Goal: Transaction & Acquisition: Book appointment/travel/reservation

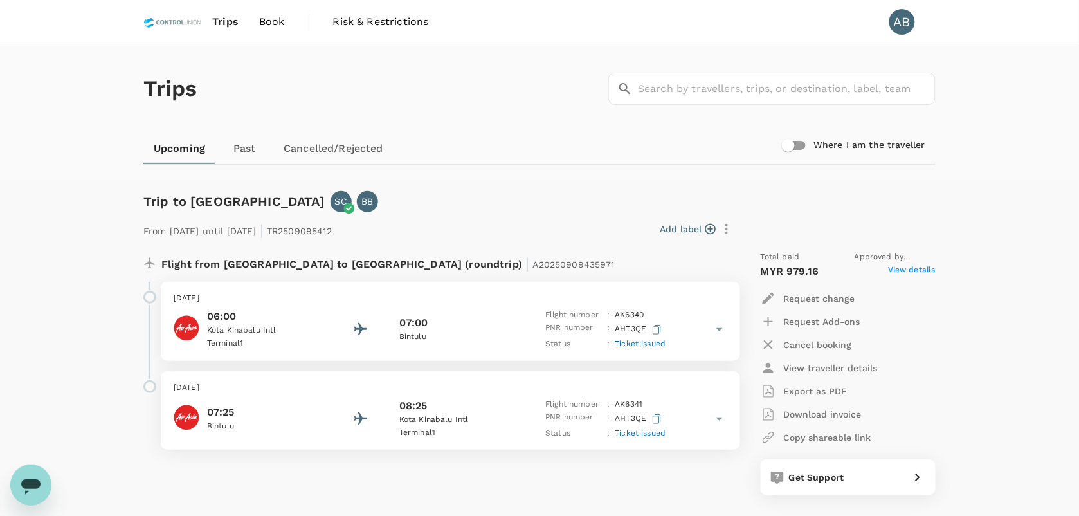
scroll to position [80, 0]
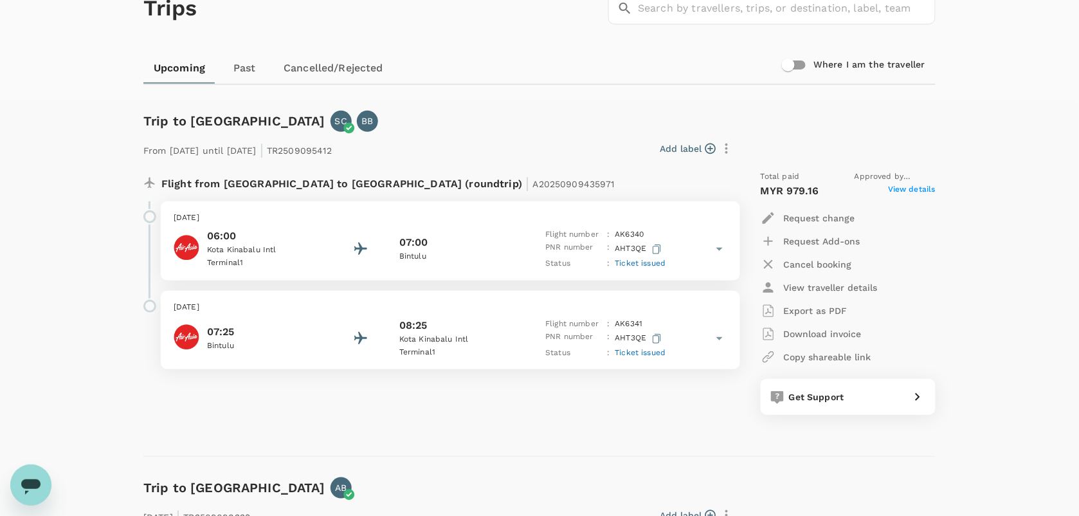
click at [921, 186] on span "View details" at bounding box center [912, 190] width 48 height 15
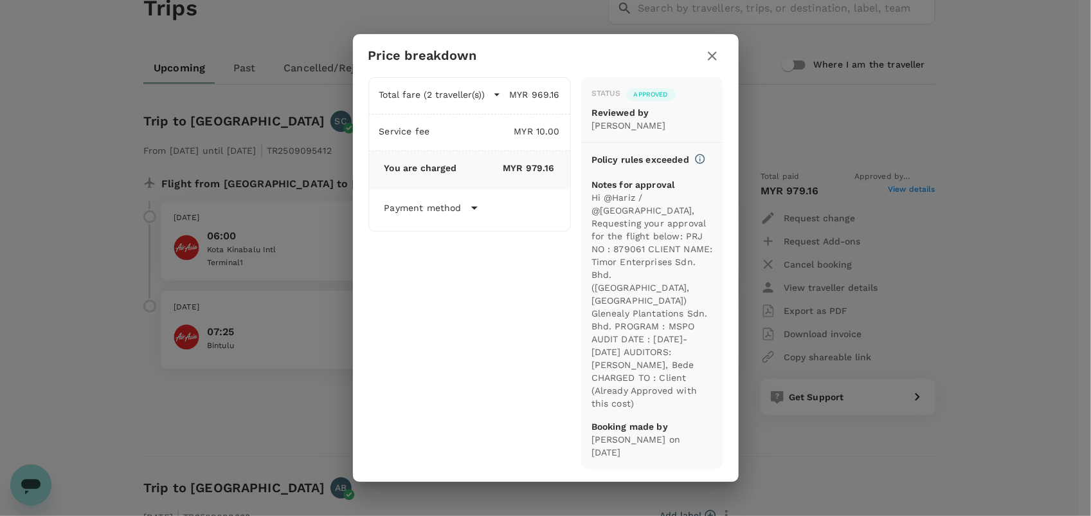
click at [714, 60] on icon "button" at bounding box center [712, 55] width 9 height 9
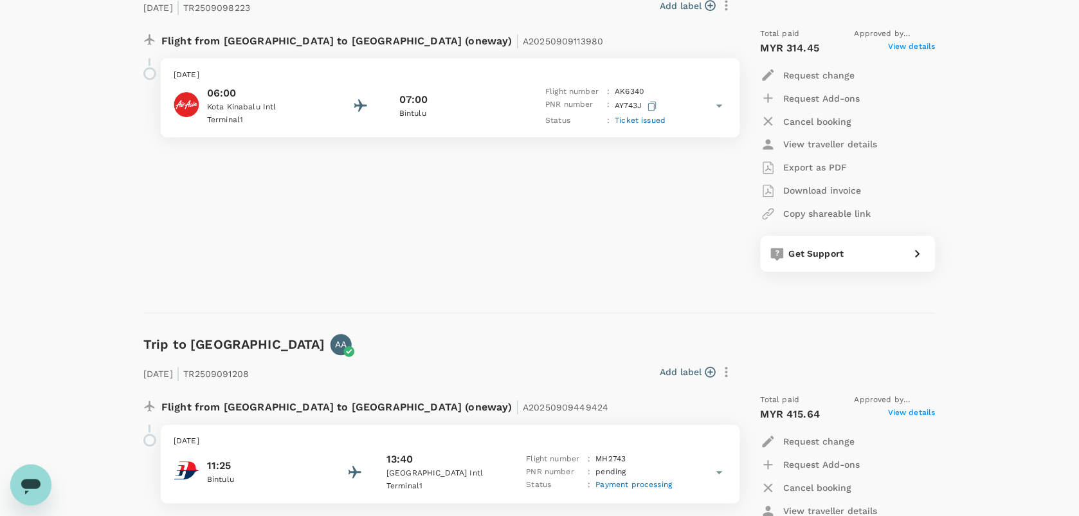
scroll to position [563, 0]
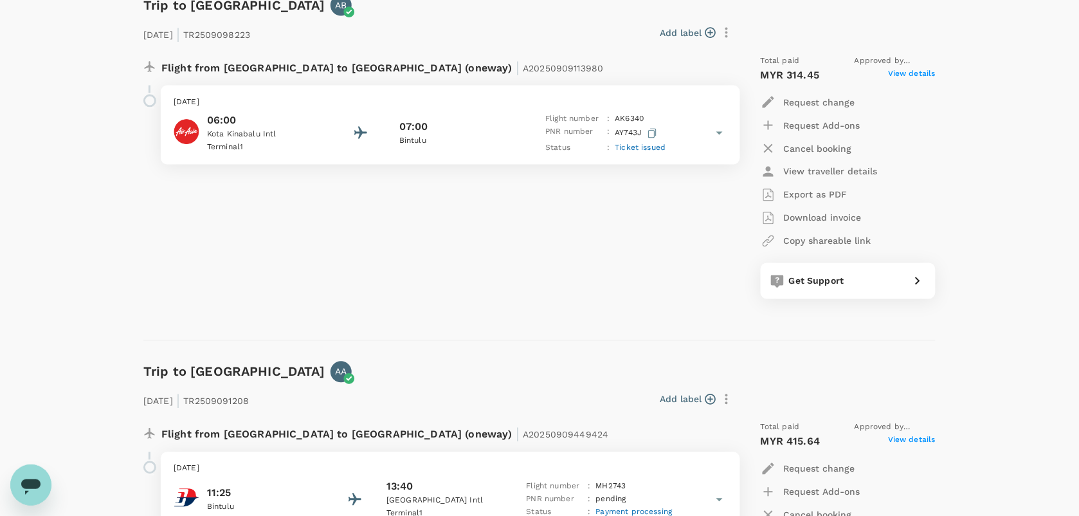
click at [651, 146] on span "Ticket issued" at bounding box center [640, 147] width 51 height 9
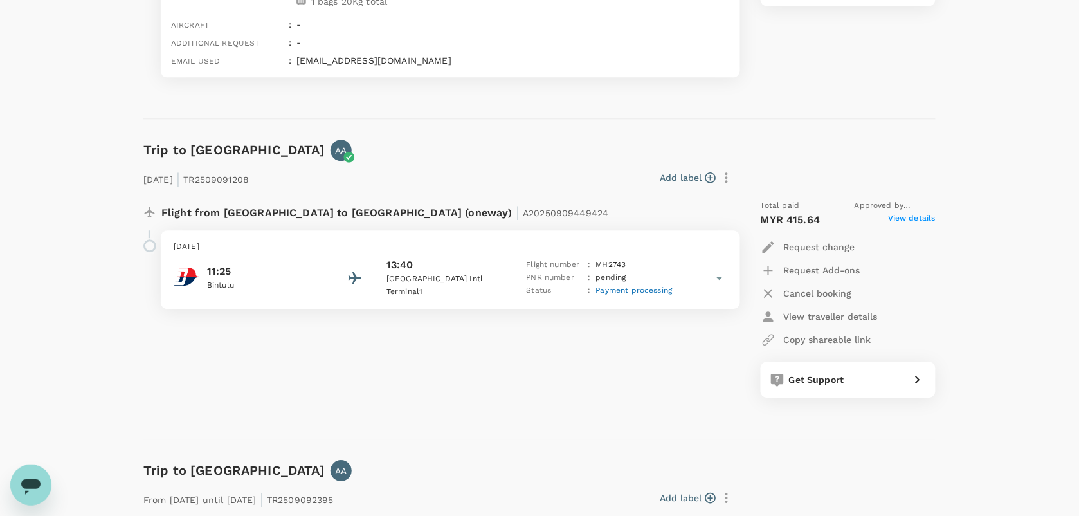
scroll to position [884, 0]
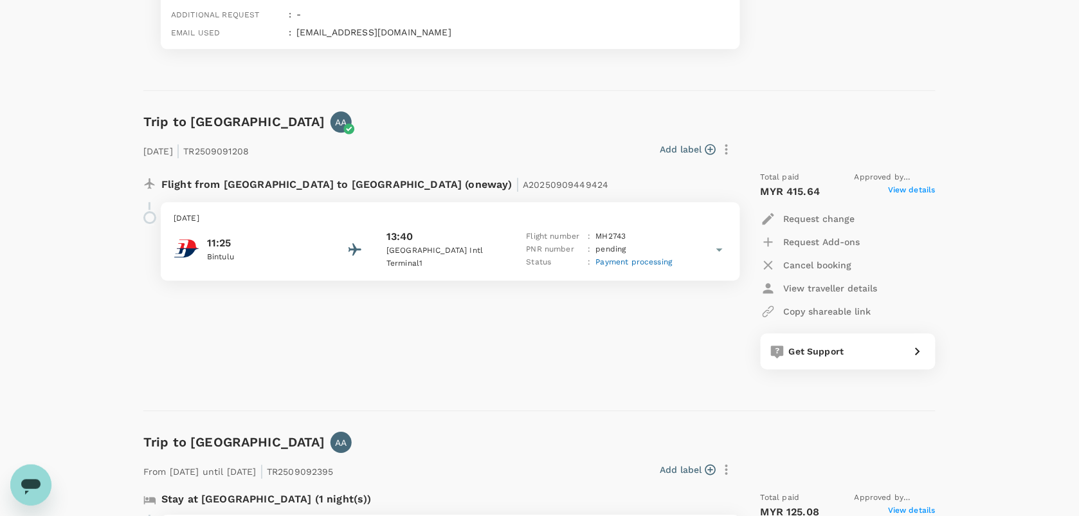
click at [609, 264] on span "Payment processing" at bounding box center [634, 261] width 77 height 9
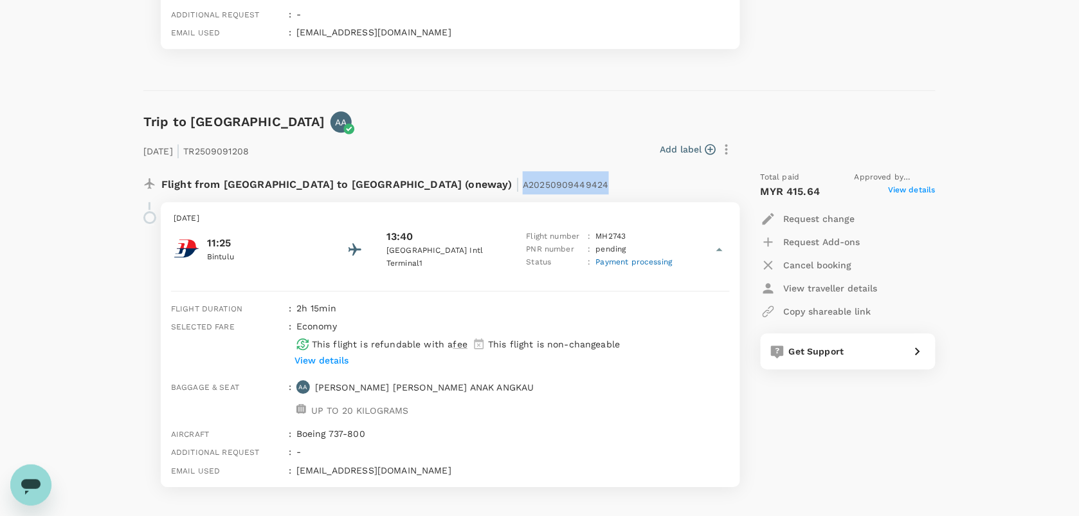
drag, startPoint x: 490, startPoint y: 188, endPoint x: 387, endPoint y: 184, distance: 102.9
click at [387, 184] on div "Flight from [GEOGRAPHIC_DATA] to [GEOGRAPHIC_DATA] (oneway) | A20250909449424" at bounding box center [407, 182] width 493 height 23
copy span "A20250909449424"
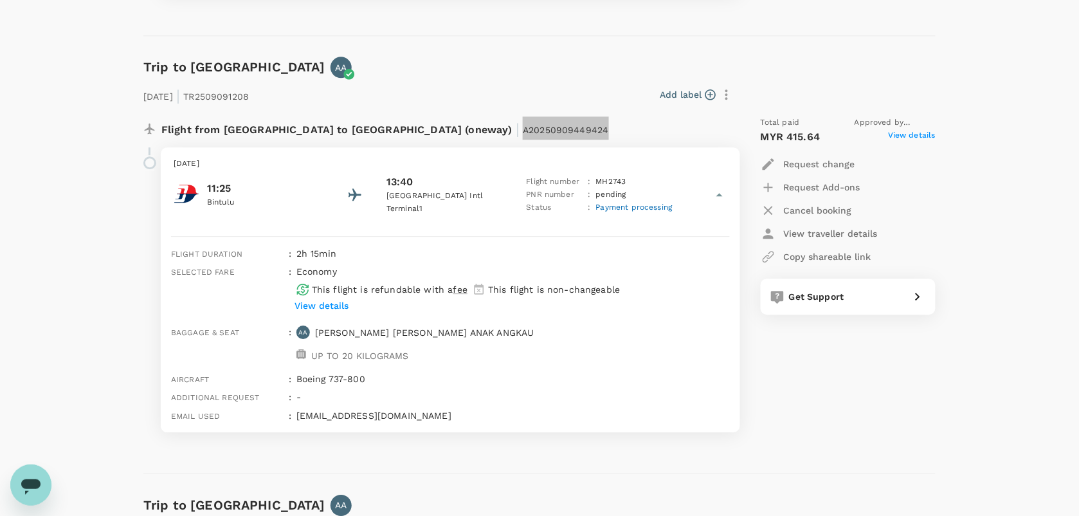
scroll to position [964, 0]
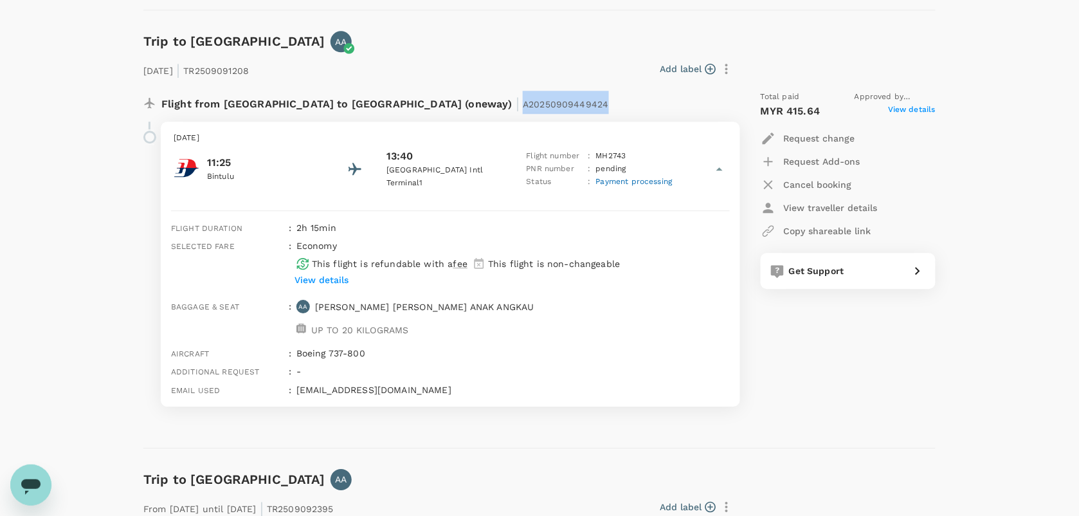
click at [904, 105] on span "View details" at bounding box center [912, 111] width 48 height 15
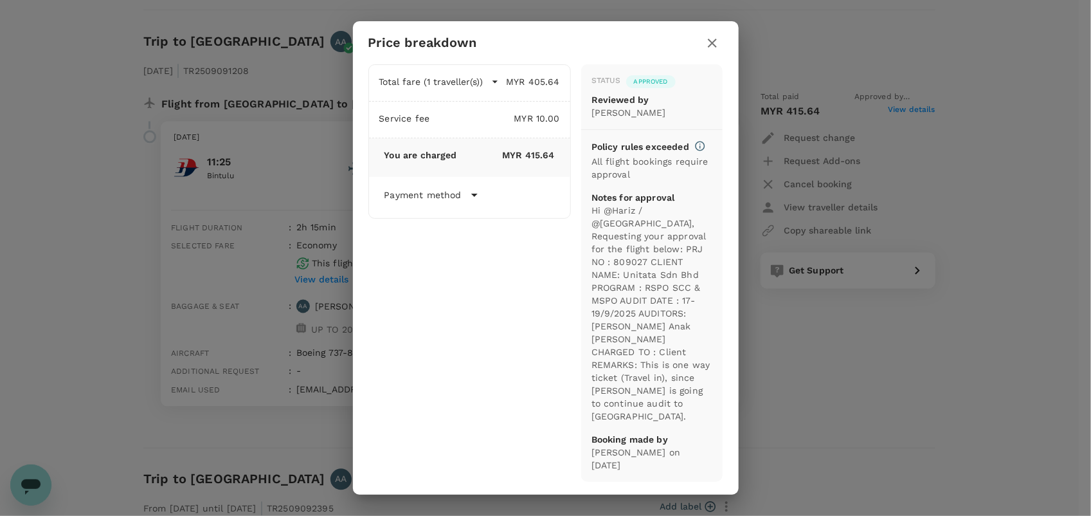
click at [716, 48] on icon "button" at bounding box center [712, 43] width 9 height 9
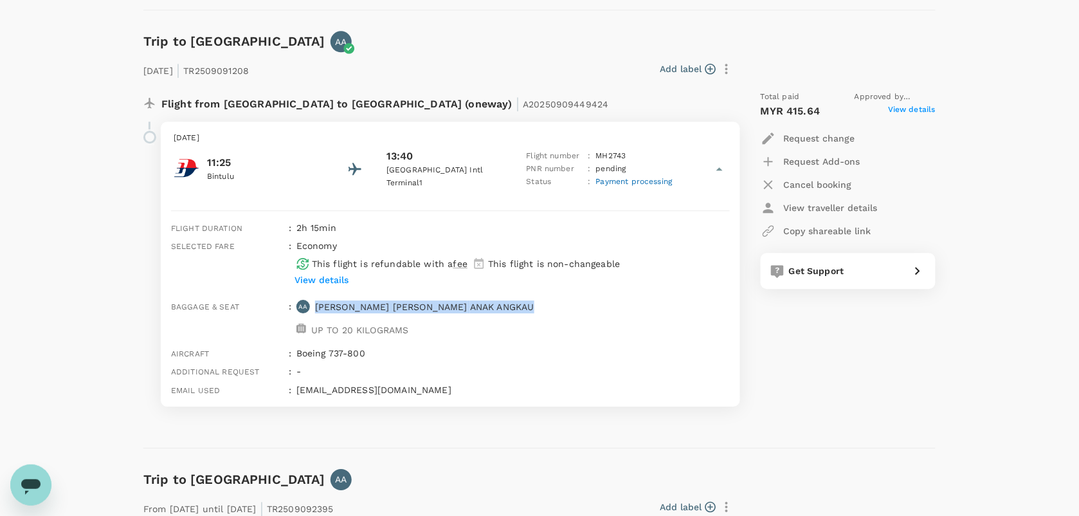
drag, startPoint x: 455, startPoint y: 303, endPoint x: 317, endPoint y: 303, distance: 138.2
click at [317, 303] on div "Baggage & seat : AA [PERSON_NAME] [PERSON_NAME] ANAK ANGKAU UP TO 20 KILOGRAMS" at bounding box center [448, 317] width 564 height 47
copy p "[PERSON_NAME] [PERSON_NAME] ANAK ANGKAU"
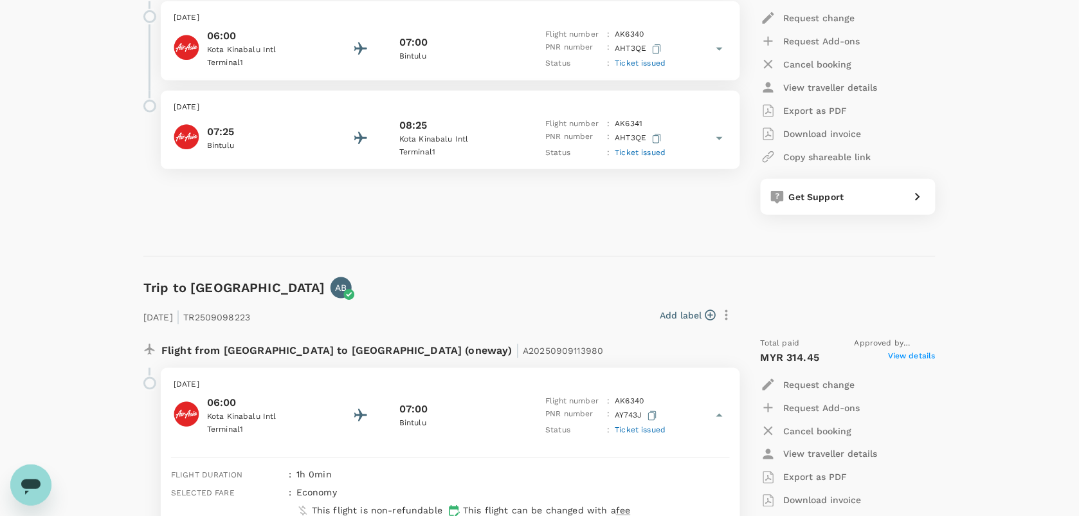
scroll to position [0, 0]
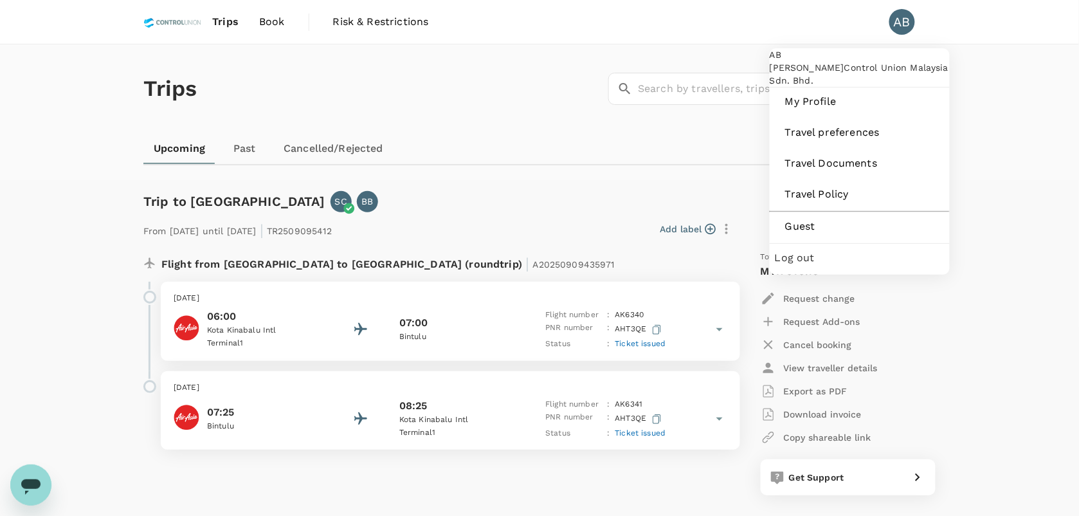
click at [847, 266] on span "Log out" at bounding box center [860, 257] width 170 height 15
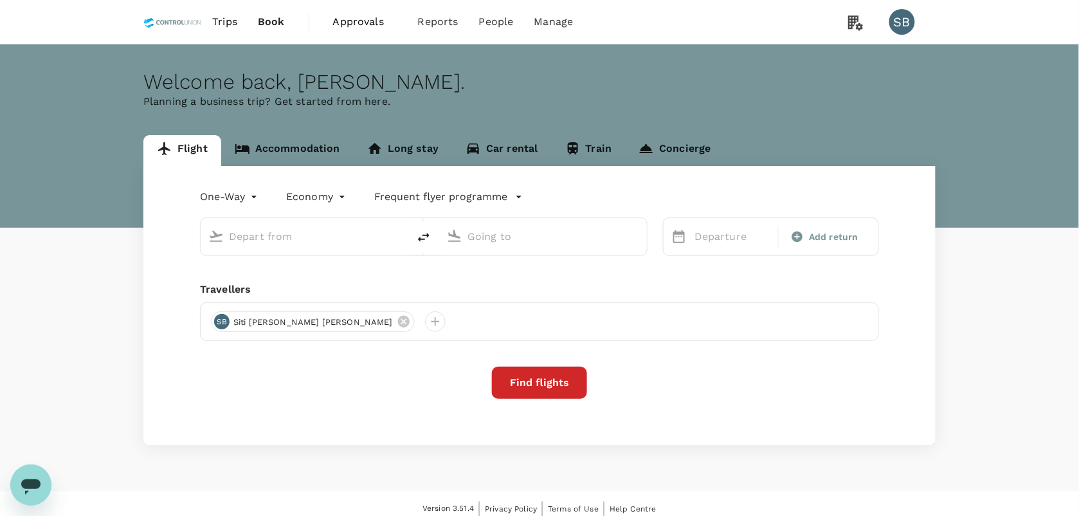
type input "[GEOGRAPHIC_DATA] Intl (KNO)"
type input "Kuala Lumpur Intl ([GEOGRAPHIC_DATA])"
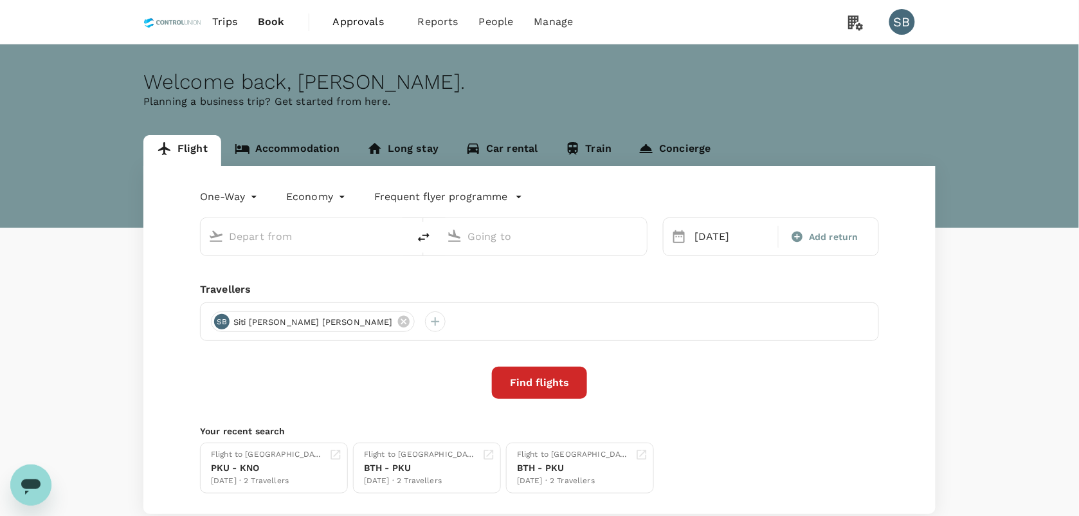
type input "[GEOGRAPHIC_DATA] Intl (KNO)"
type input "Kuala Lumpur Intl ([GEOGRAPHIC_DATA])"
